Goal: Information Seeking & Learning: Learn about a topic

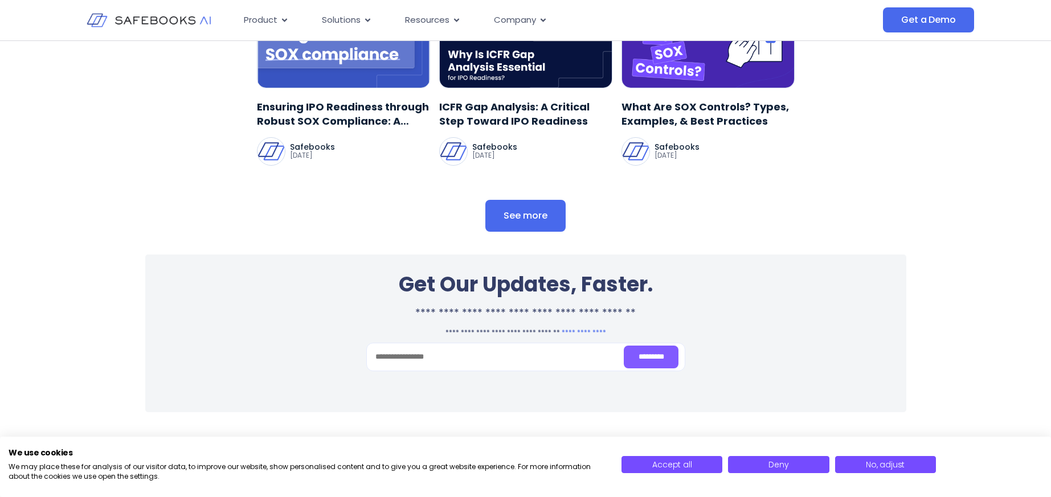
scroll to position [3760, 0]
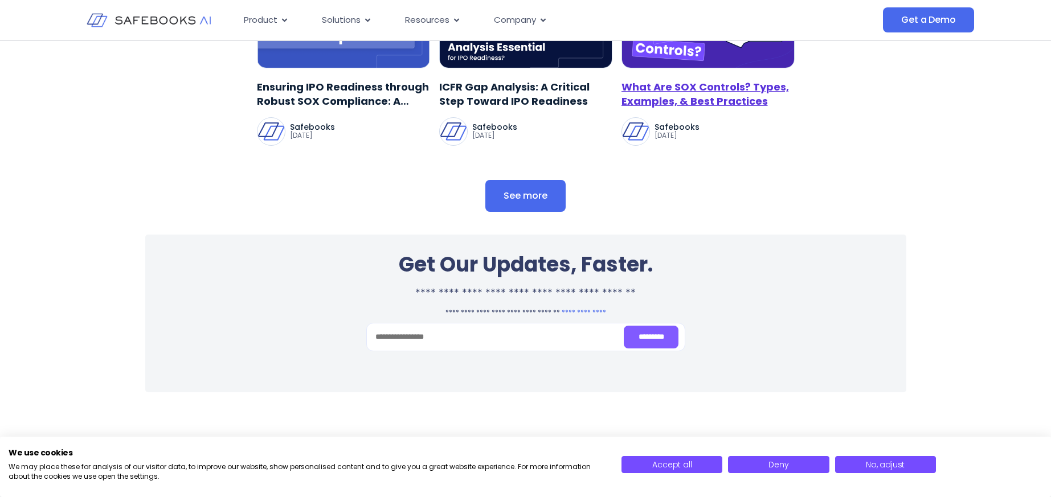
click at [722, 108] on link "What Are SOX Controls? Types, Examples, & Best Practices" at bounding box center [707, 94] width 173 height 28
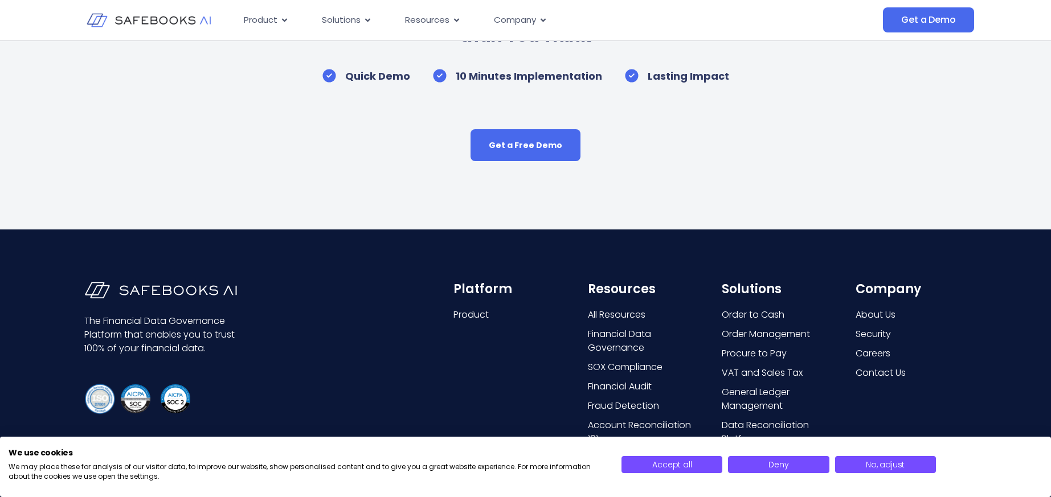
scroll to position [5697, 0]
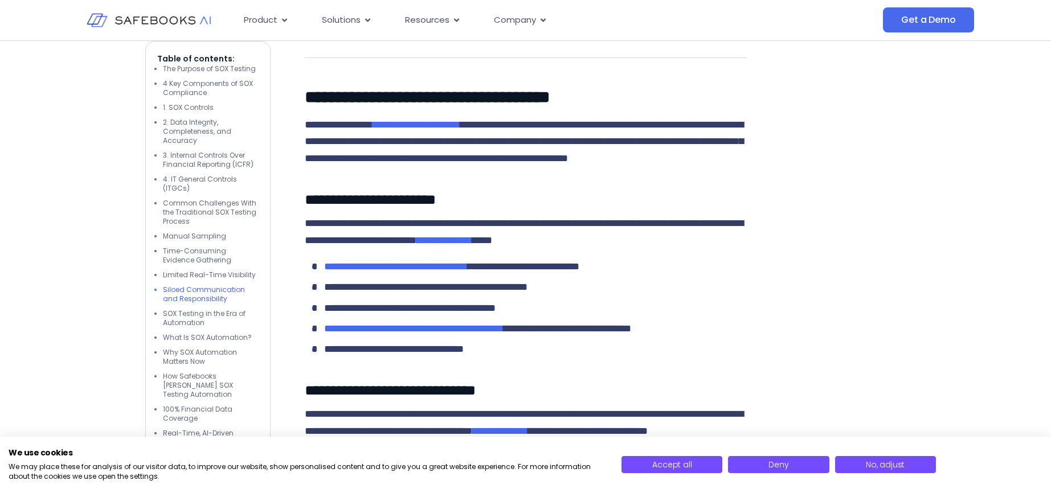
scroll to position [3931, 0]
